Goal: Information Seeking & Learning: Understand process/instructions

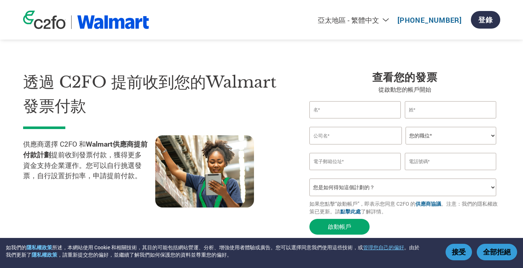
select select "zh-TW"
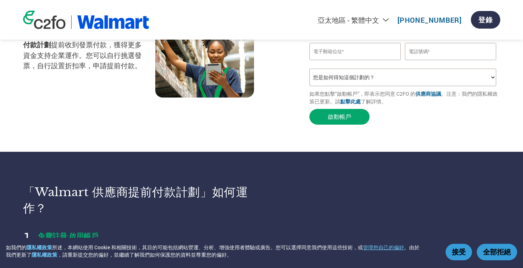
scroll to position [73, 0]
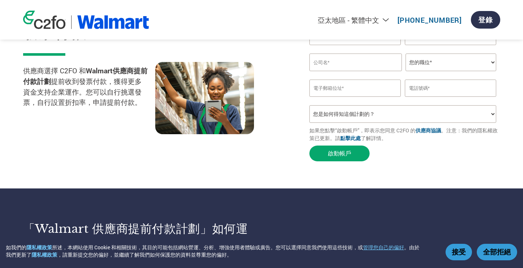
click at [457, 255] on button "接受" at bounding box center [459, 252] width 26 height 17
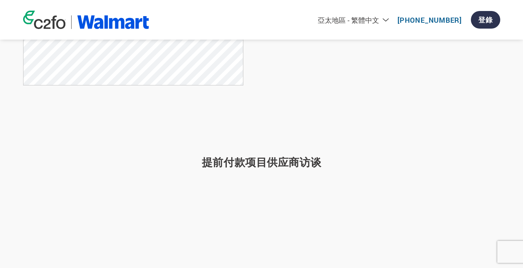
scroll to position [404, 0]
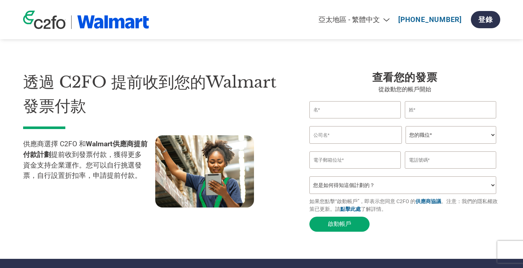
select select "zh-TW"
click at [49, 26] on img at bounding box center [44, 20] width 43 height 18
select select "zh-TW"
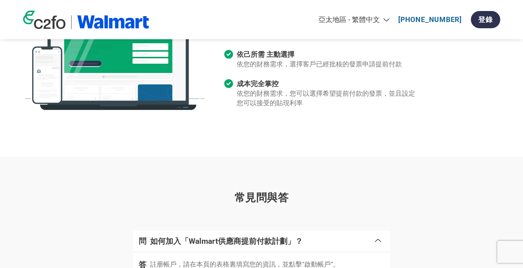
scroll to position [1309, 0]
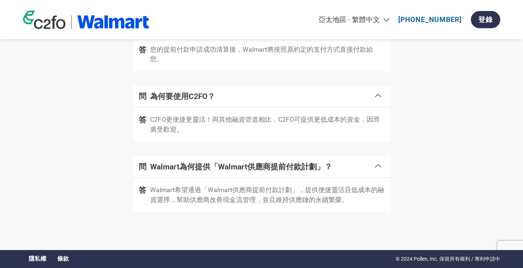
click at [62, 259] on link "條款" at bounding box center [63, 260] width 12 height 8
click at [37, 262] on link "隱私權" at bounding box center [38, 260] width 18 height 8
click at [33, 258] on link "隱私權" at bounding box center [38, 260] width 18 height 8
